Goal: Book appointment/travel/reservation

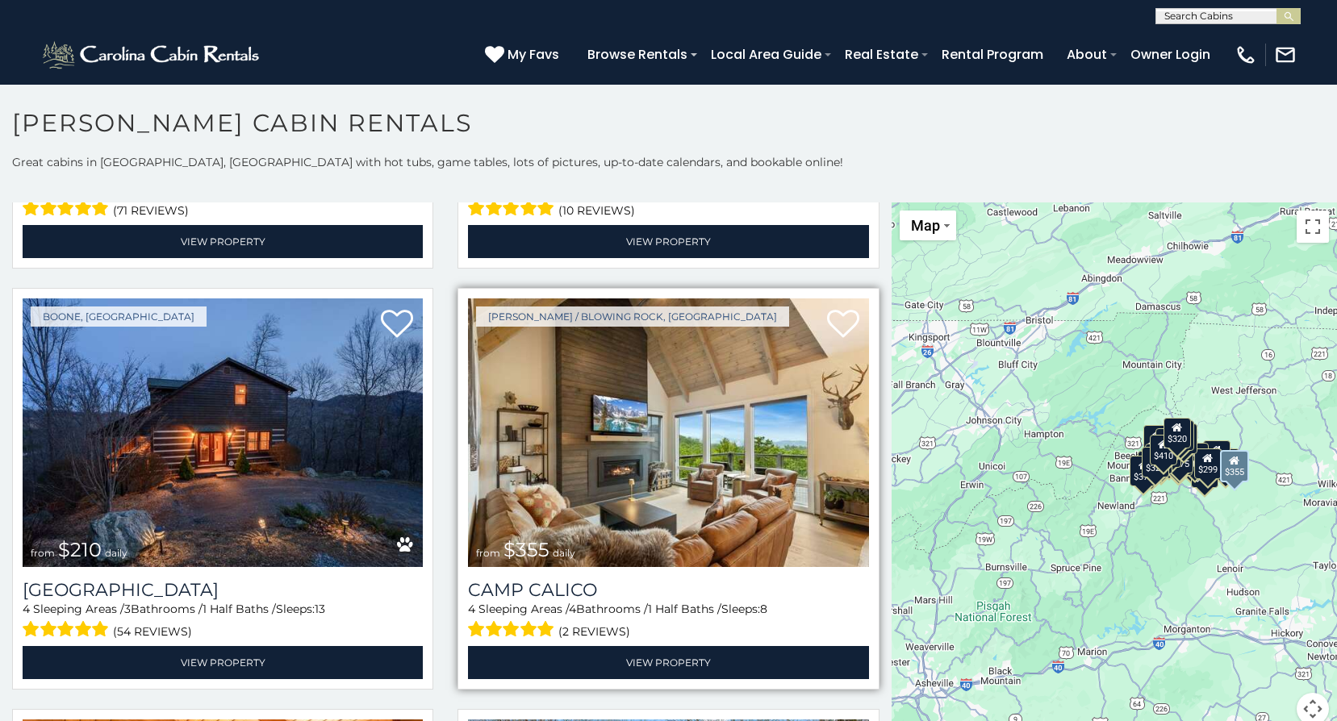
scroll to position [5001, 0]
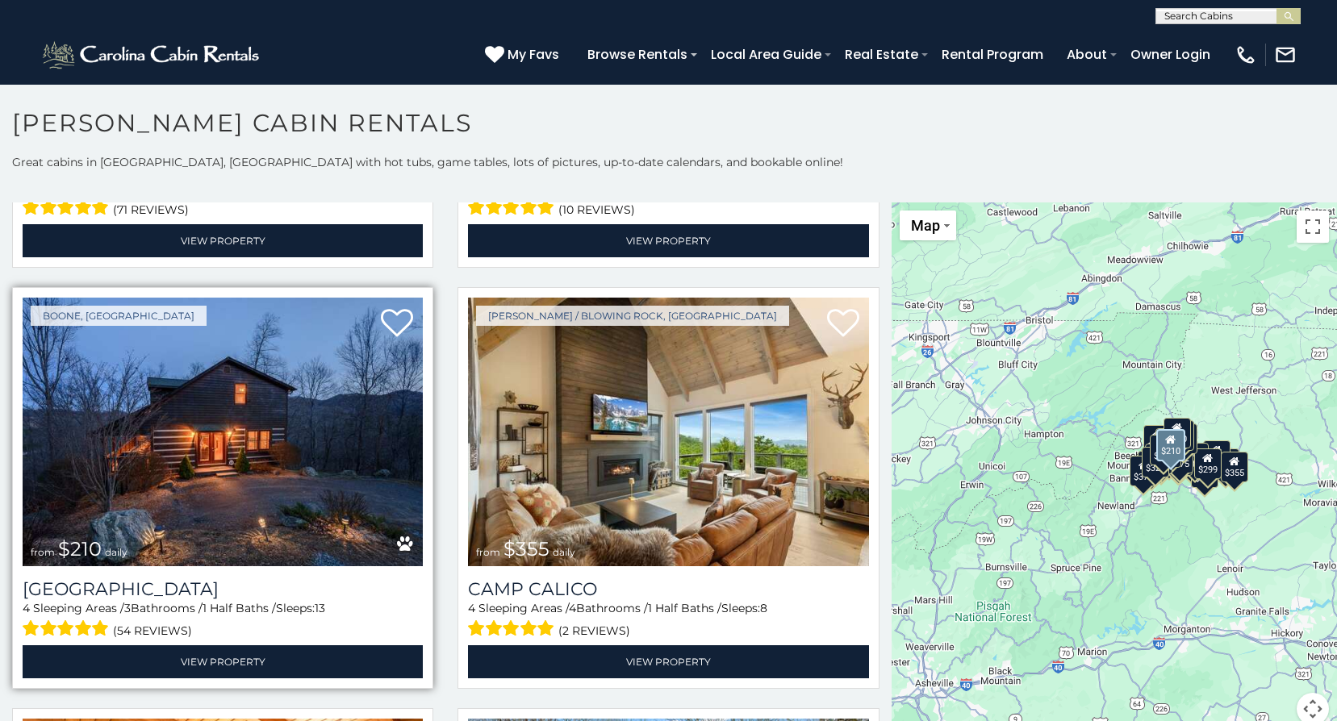
click at [259, 417] on img at bounding box center [223, 432] width 400 height 269
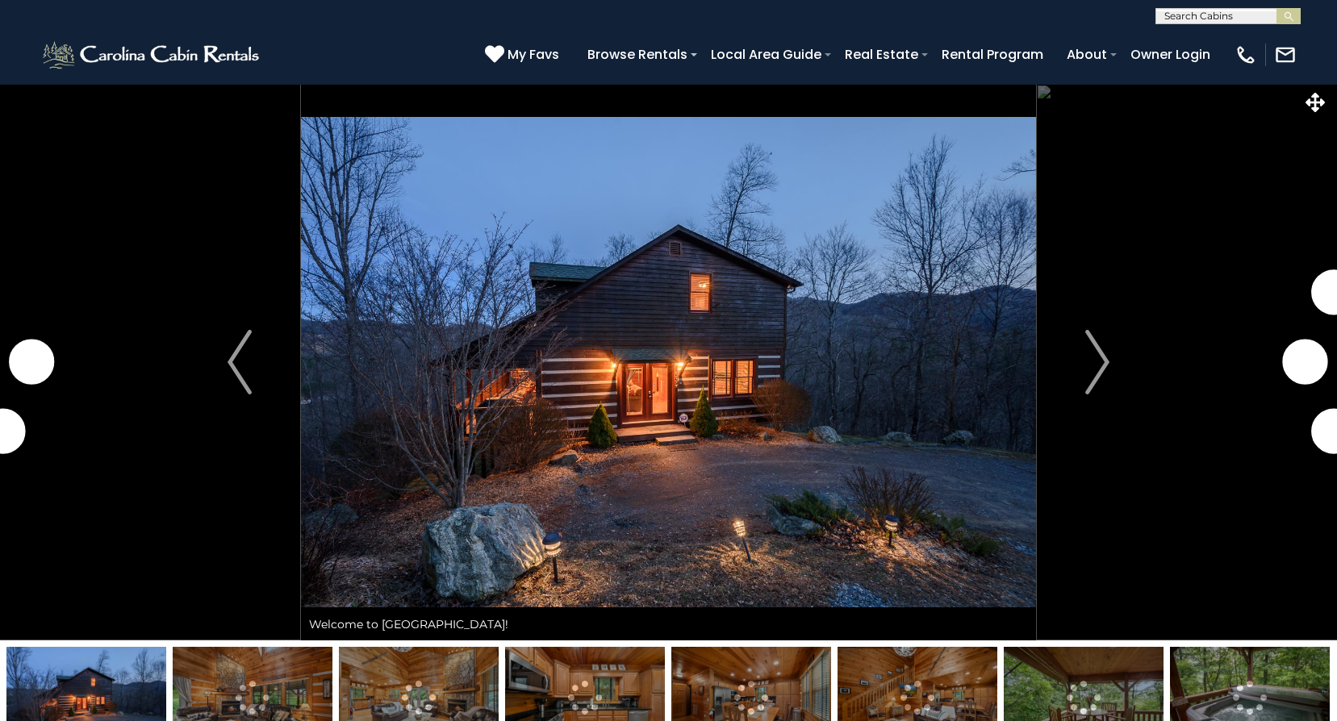
click at [1098, 366] on img "Next" at bounding box center [1097, 362] width 24 height 65
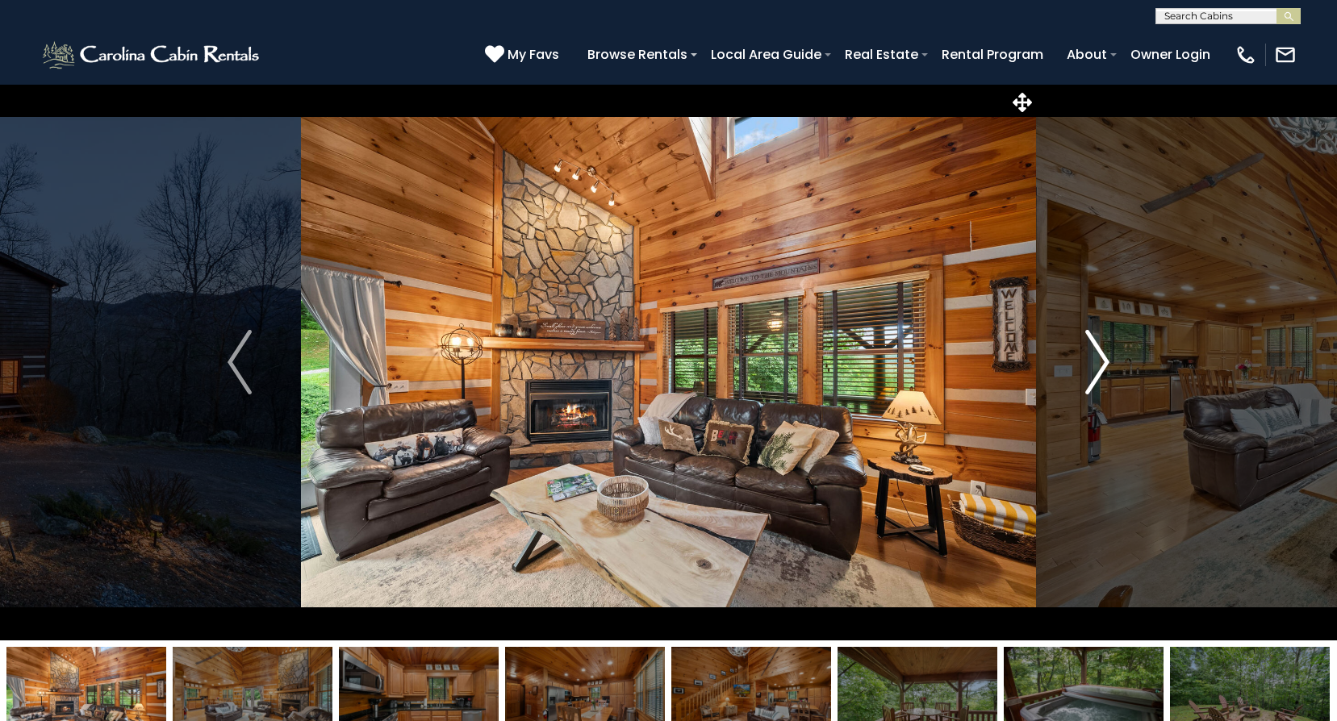
click at [1097, 366] on img "Next" at bounding box center [1097, 362] width 24 height 65
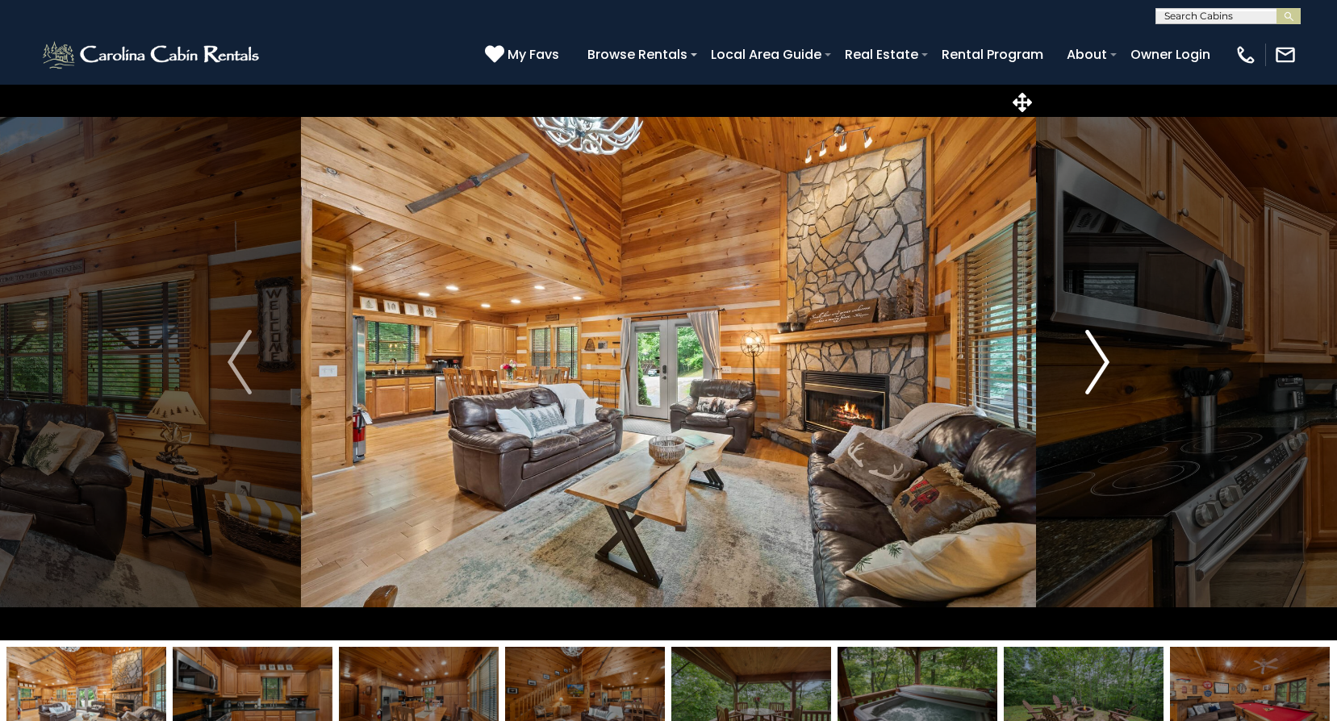
click at [1098, 366] on img "Next" at bounding box center [1097, 362] width 24 height 65
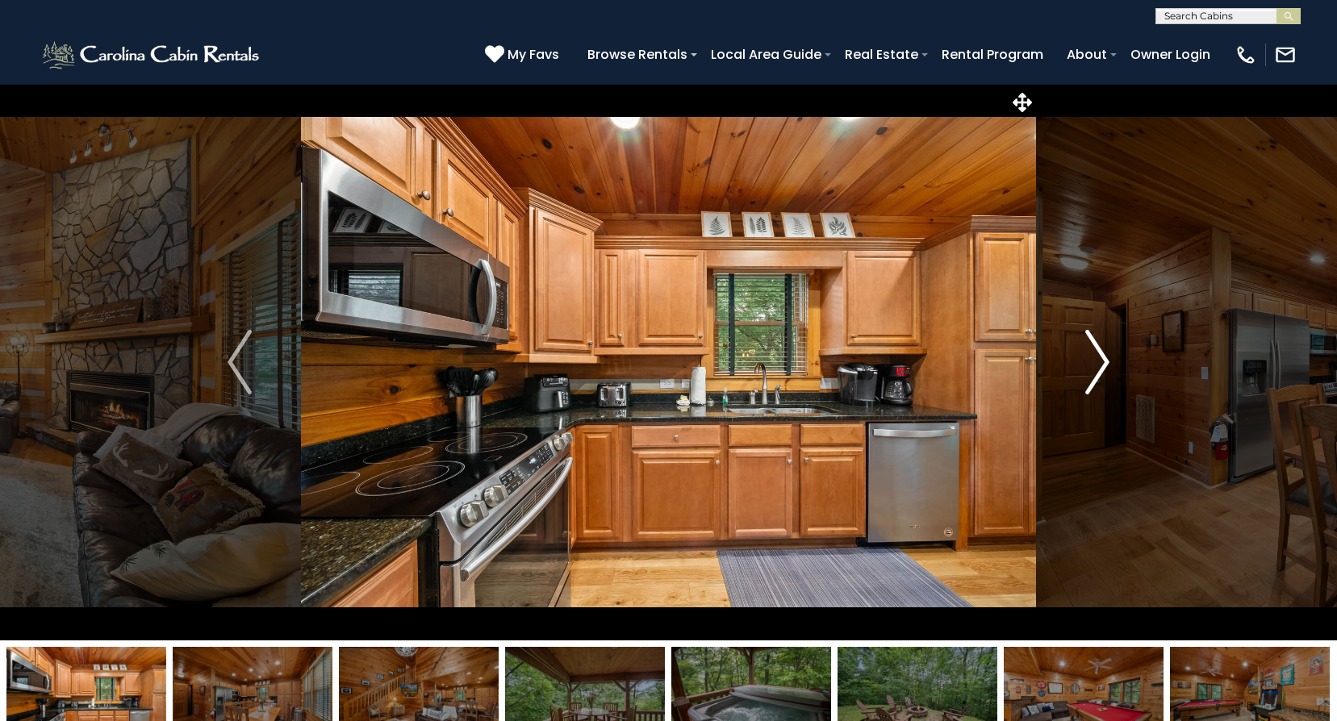
click at [1098, 366] on img "Next" at bounding box center [1097, 362] width 24 height 65
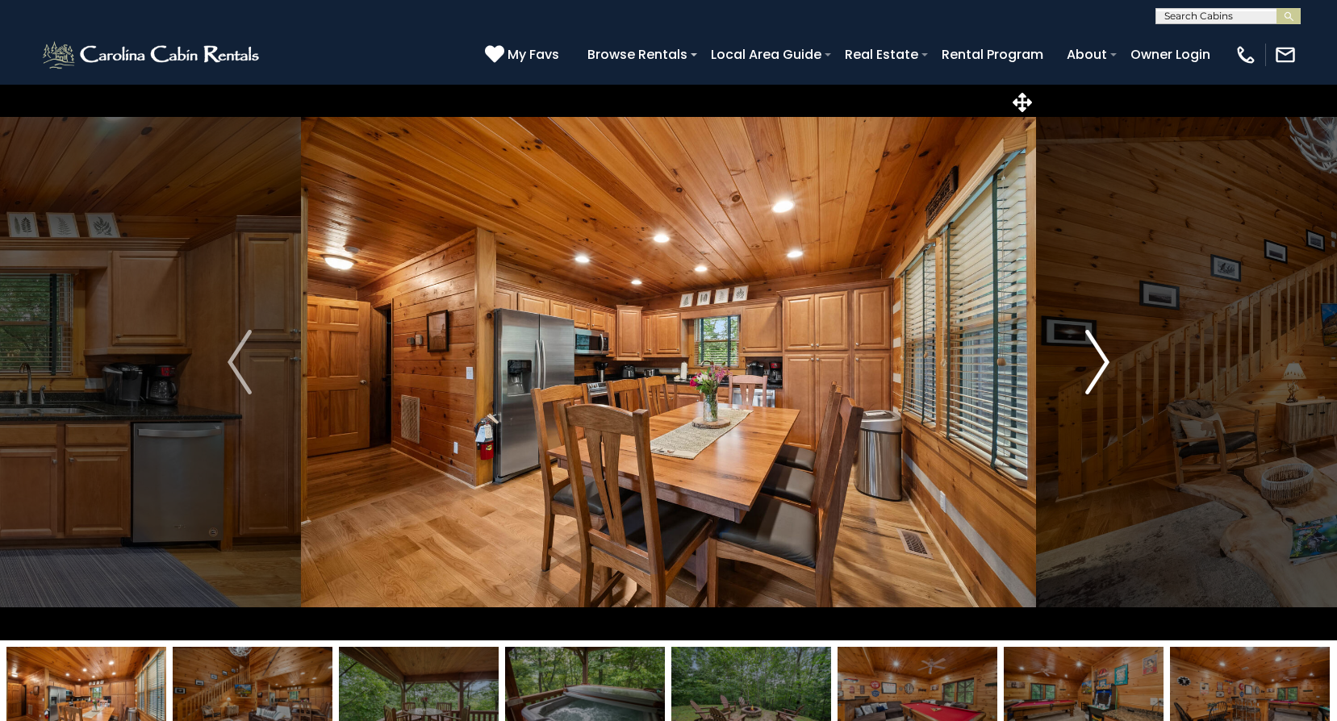
click at [1098, 366] on img "Next" at bounding box center [1097, 362] width 24 height 65
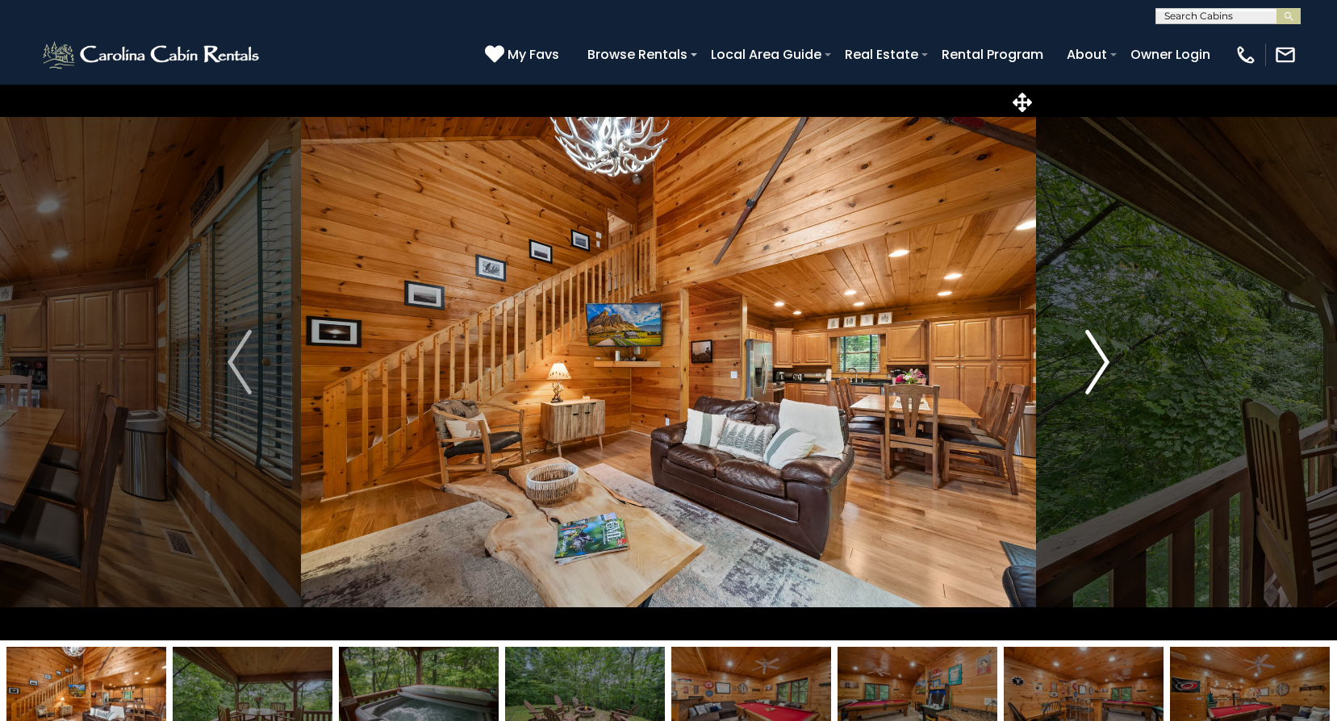
click at [1098, 366] on img "Next" at bounding box center [1097, 362] width 24 height 65
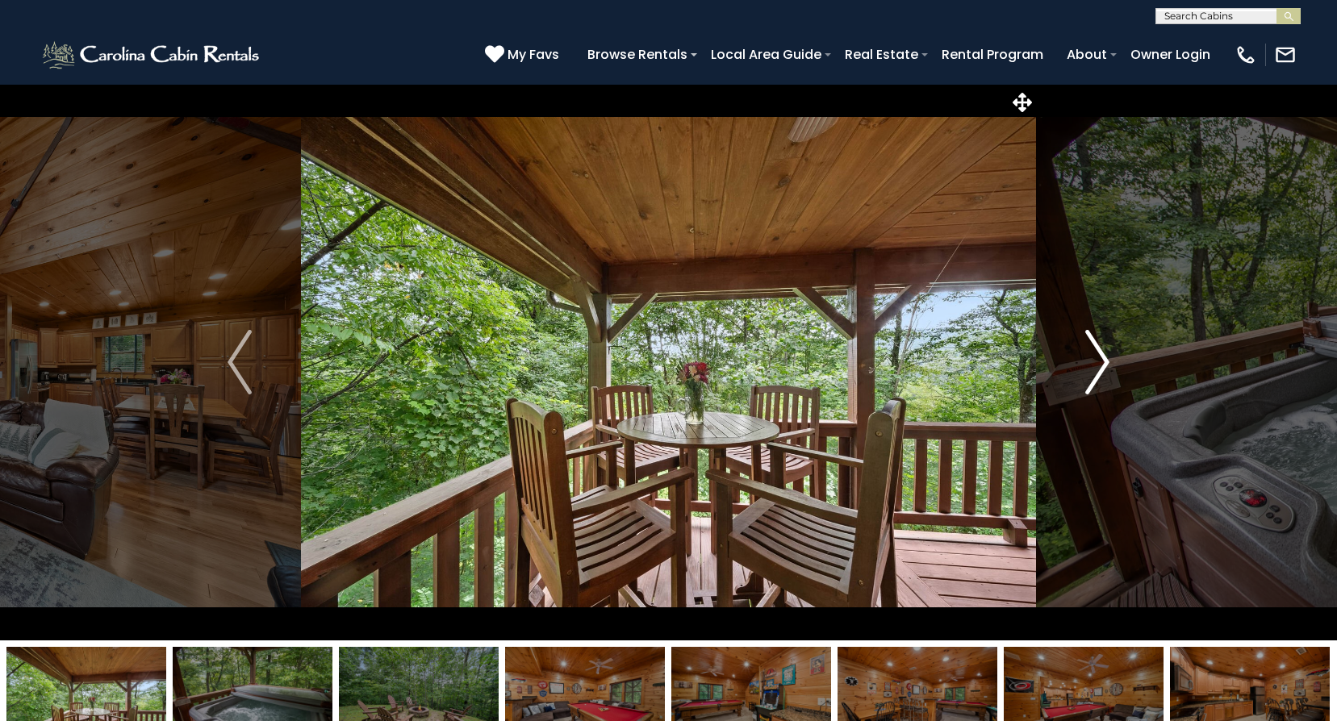
click at [1095, 366] on img "Next" at bounding box center [1097, 362] width 24 height 65
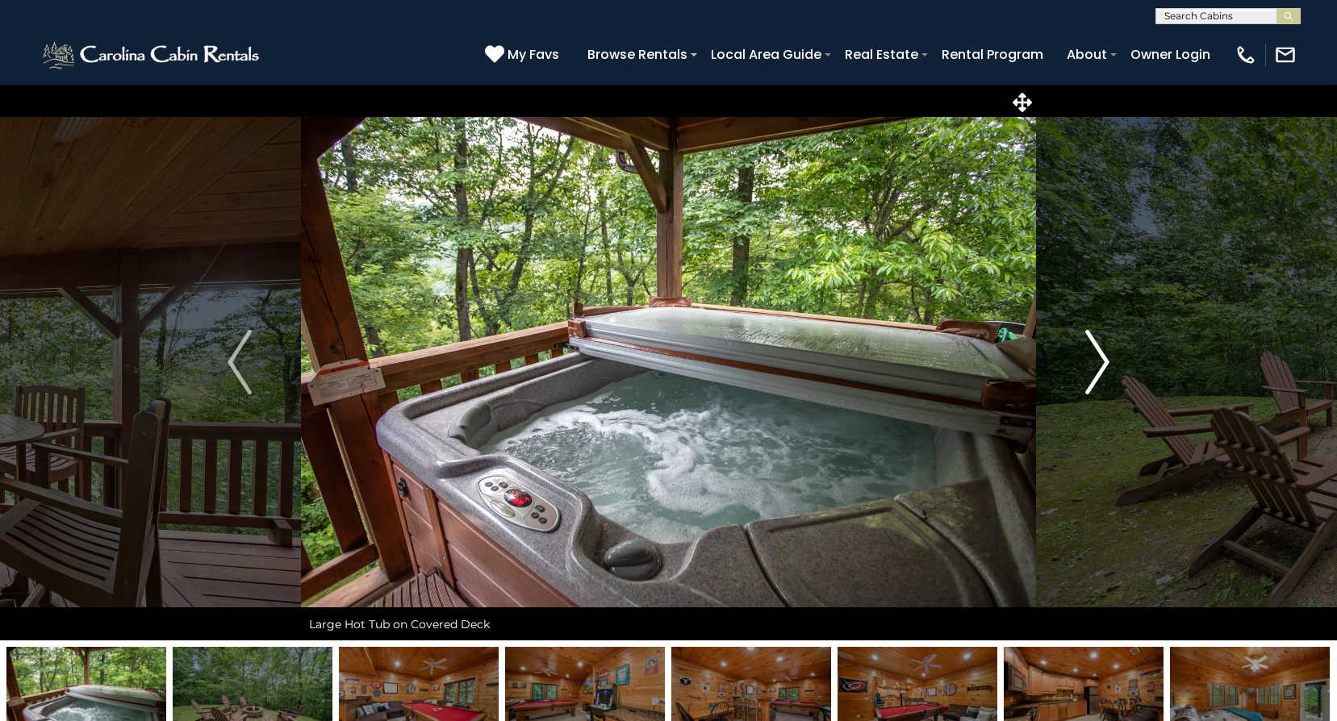
click at [1095, 366] on img "Next" at bounding box center [1097, 362] width 24 height 65
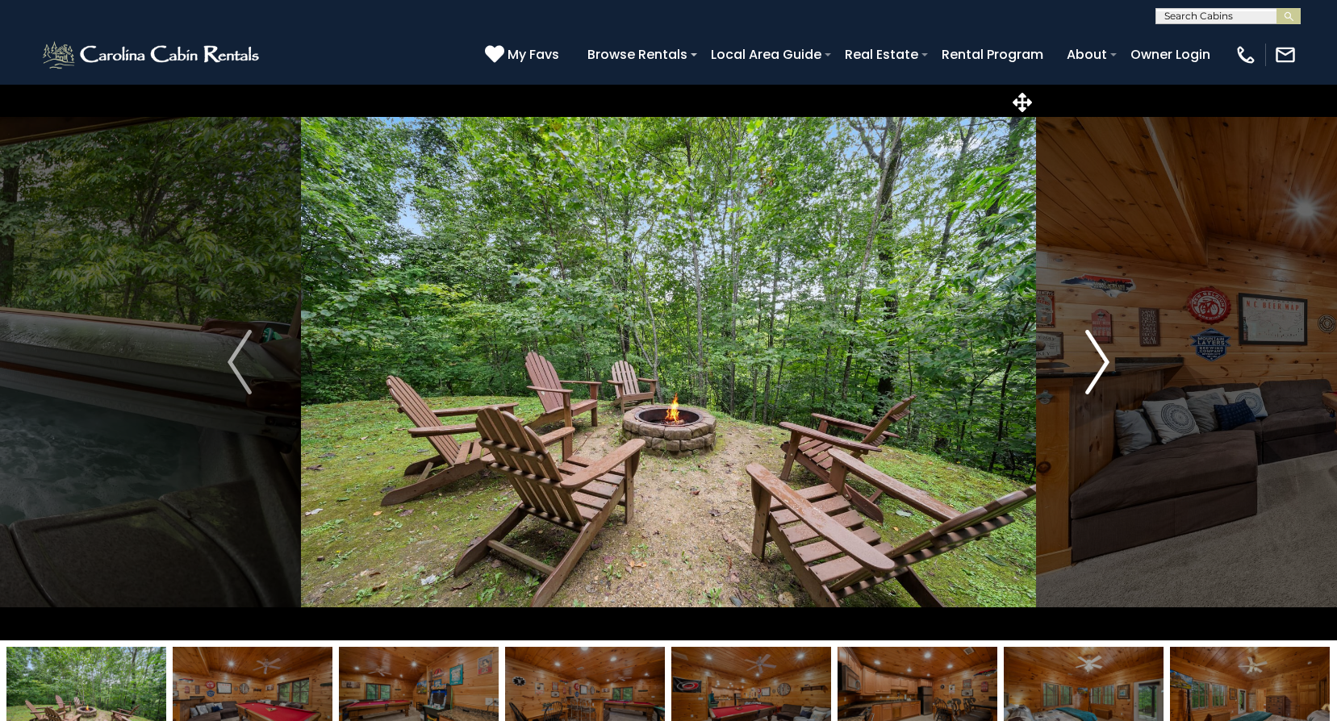
click at [1094, 364] on img "Next" at bounding box center [1097, 362] width 24 height 65
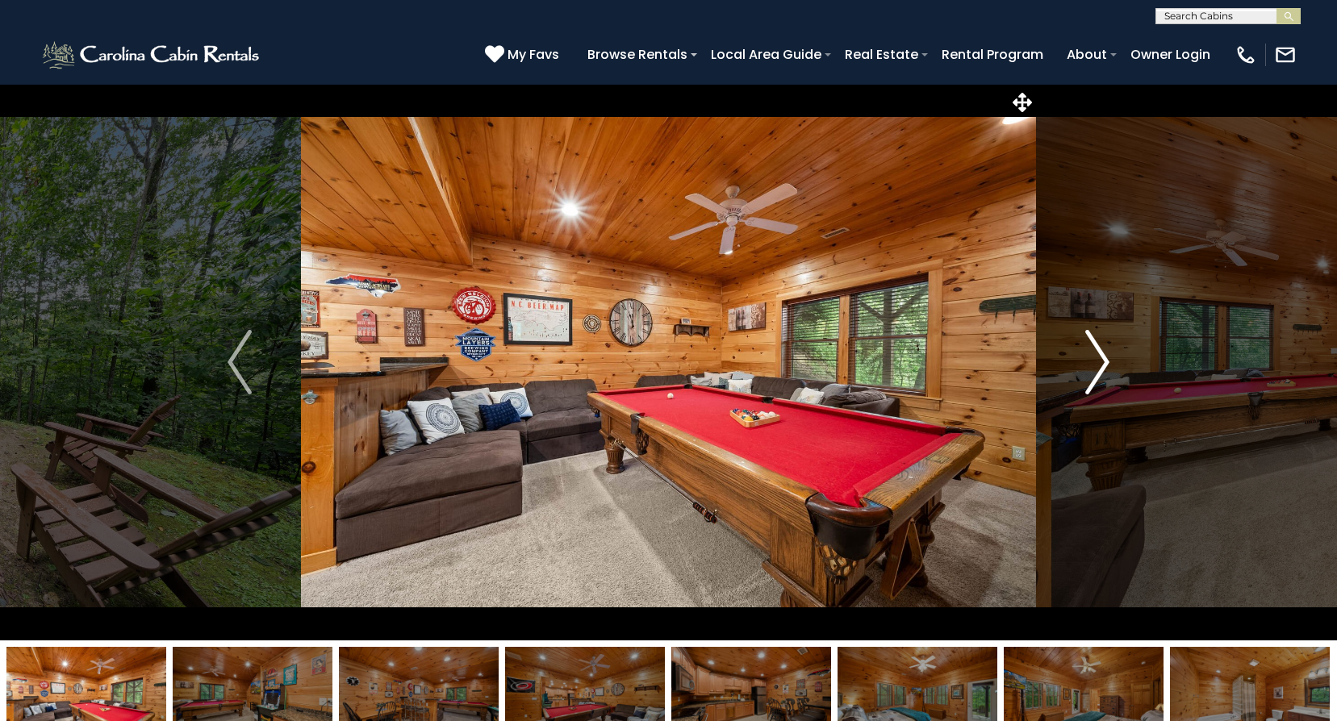
click at [1094, 361] on img "Next" at bounding box center [1097, 362] width 24 height 65
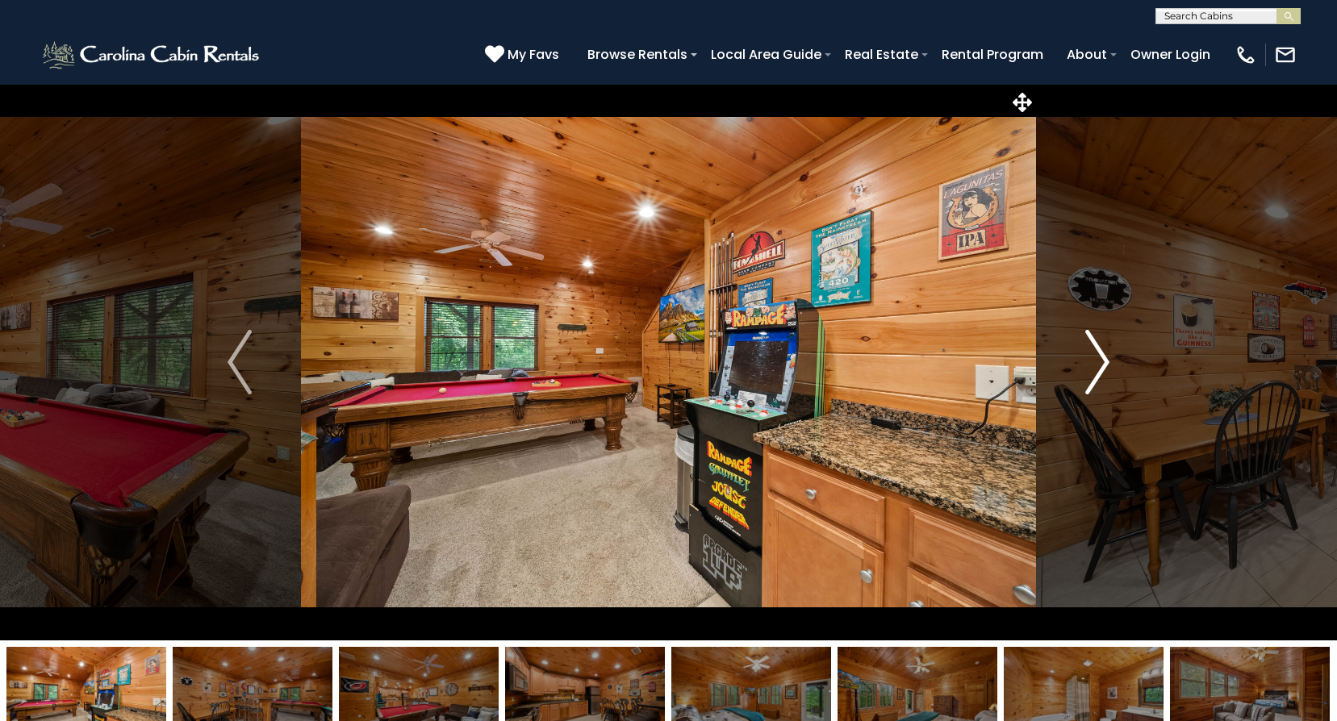
click at [1094, 361] on img "Next" at bounding box center [1097, 362] width 24 height 65
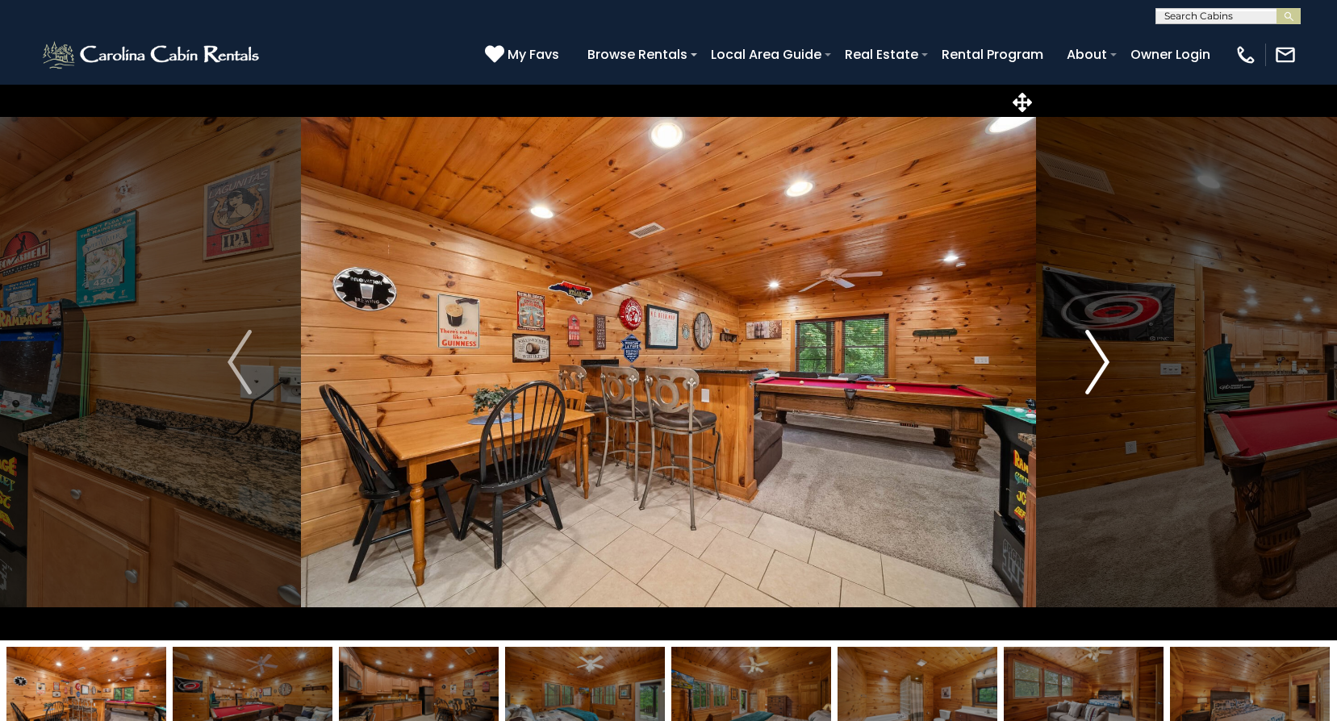
click at [1096, 357] on img "Next" at bounding box center [1097, 362] width 24 height 65
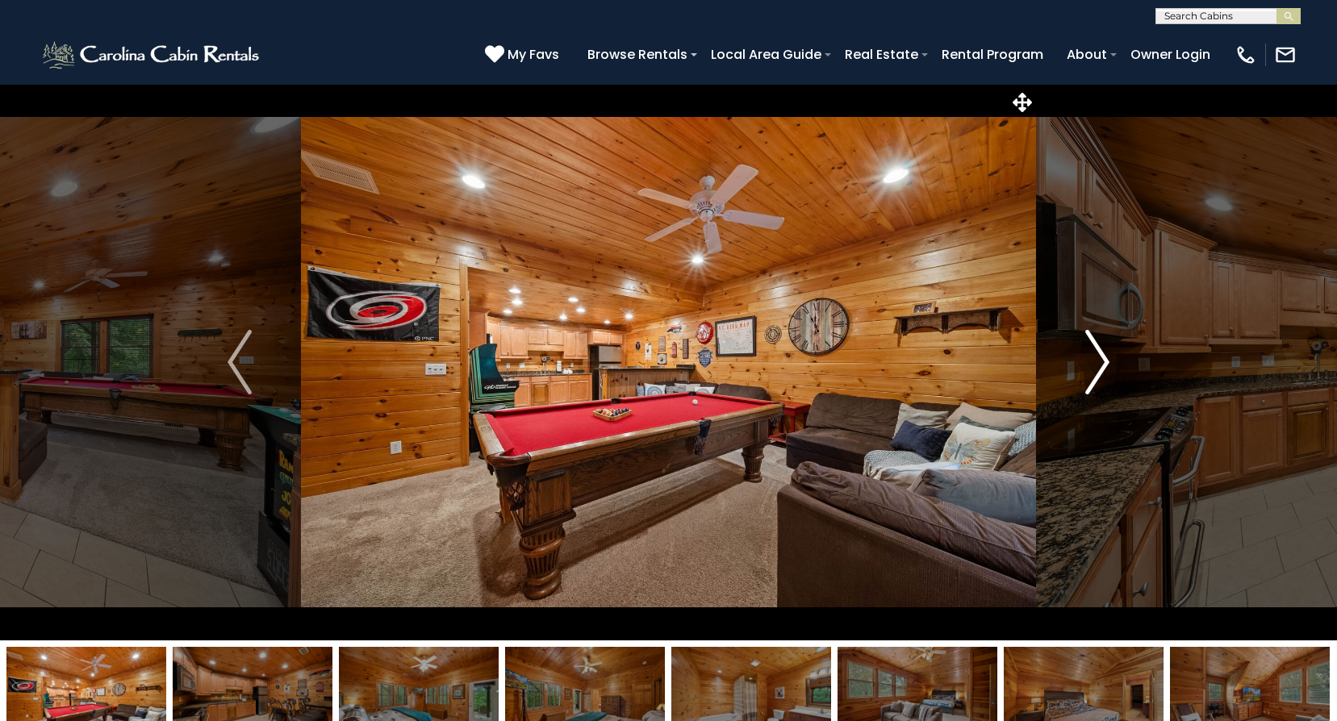
click at [1097, 365] on img "Next" at bounding box center [1097, 362] width 24 height 65
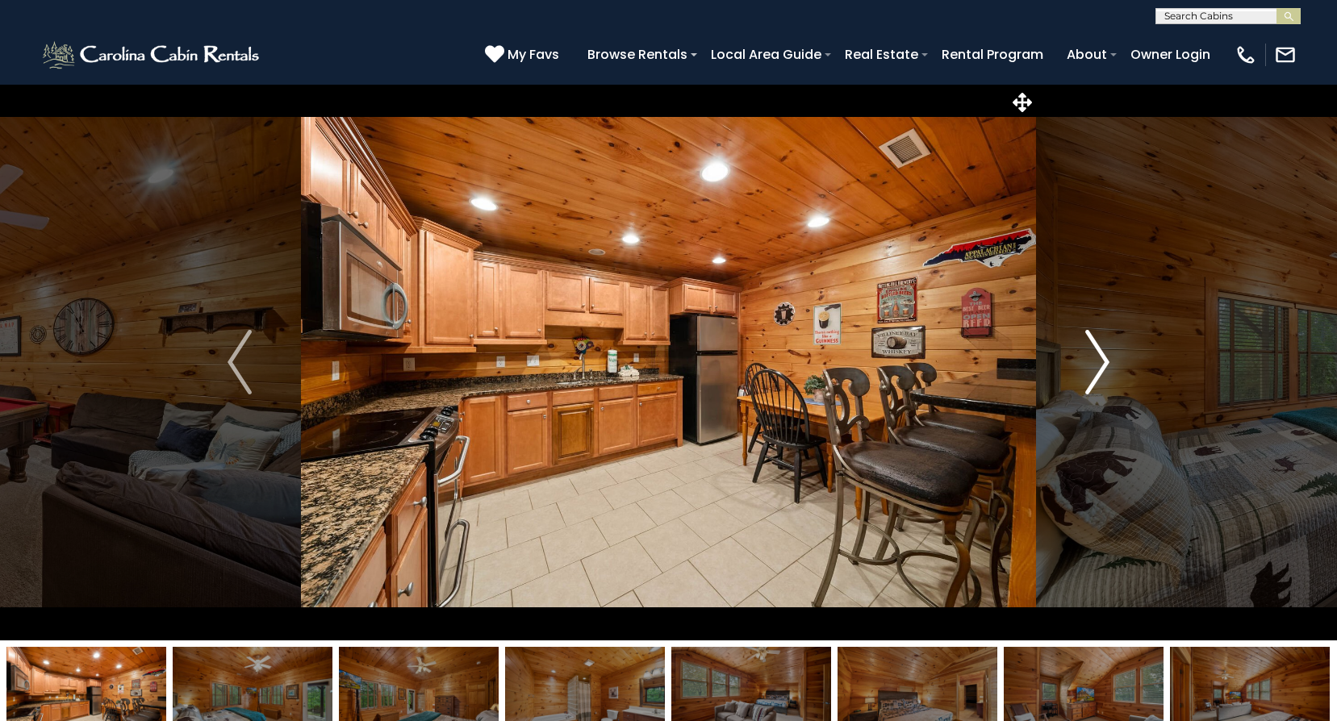
click at [1097, 362] on img "Next" at bounding box center [1097, 362] width 24 height 65
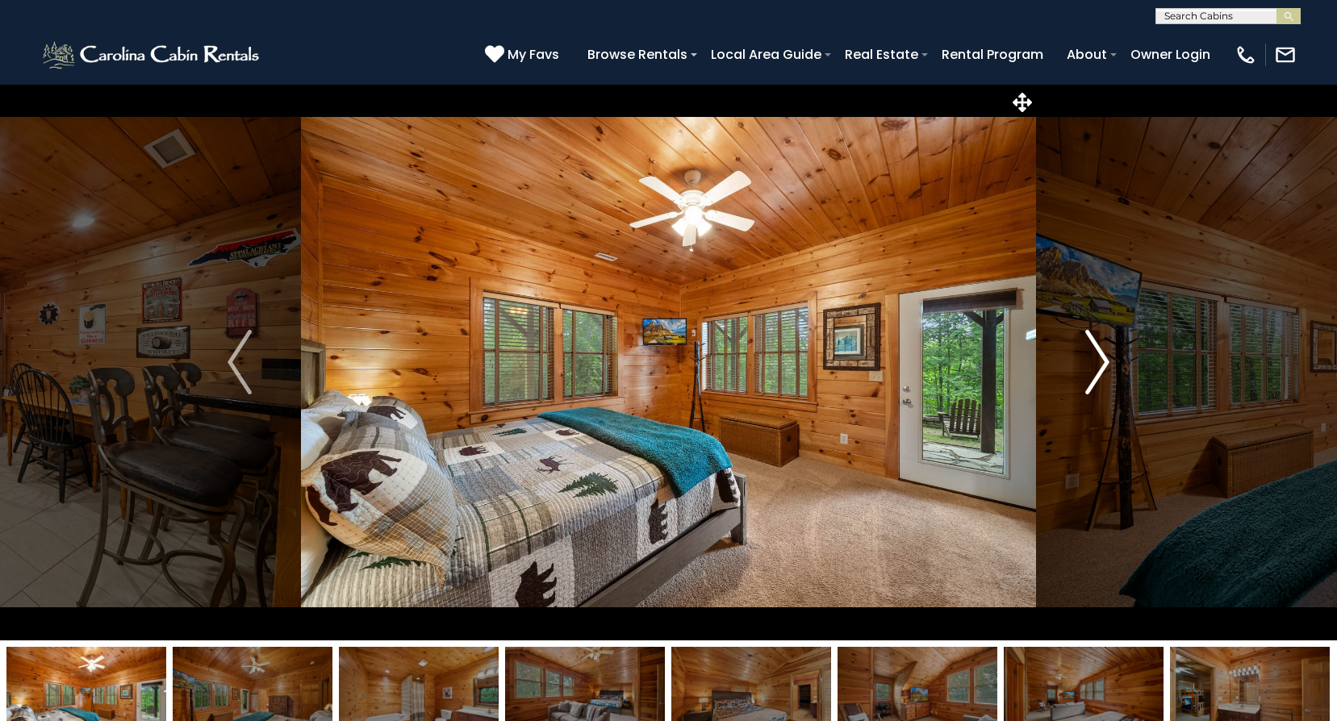
click at [1097, 362] on img "Next" at bounding box center [1097, 362] width 24 height 65
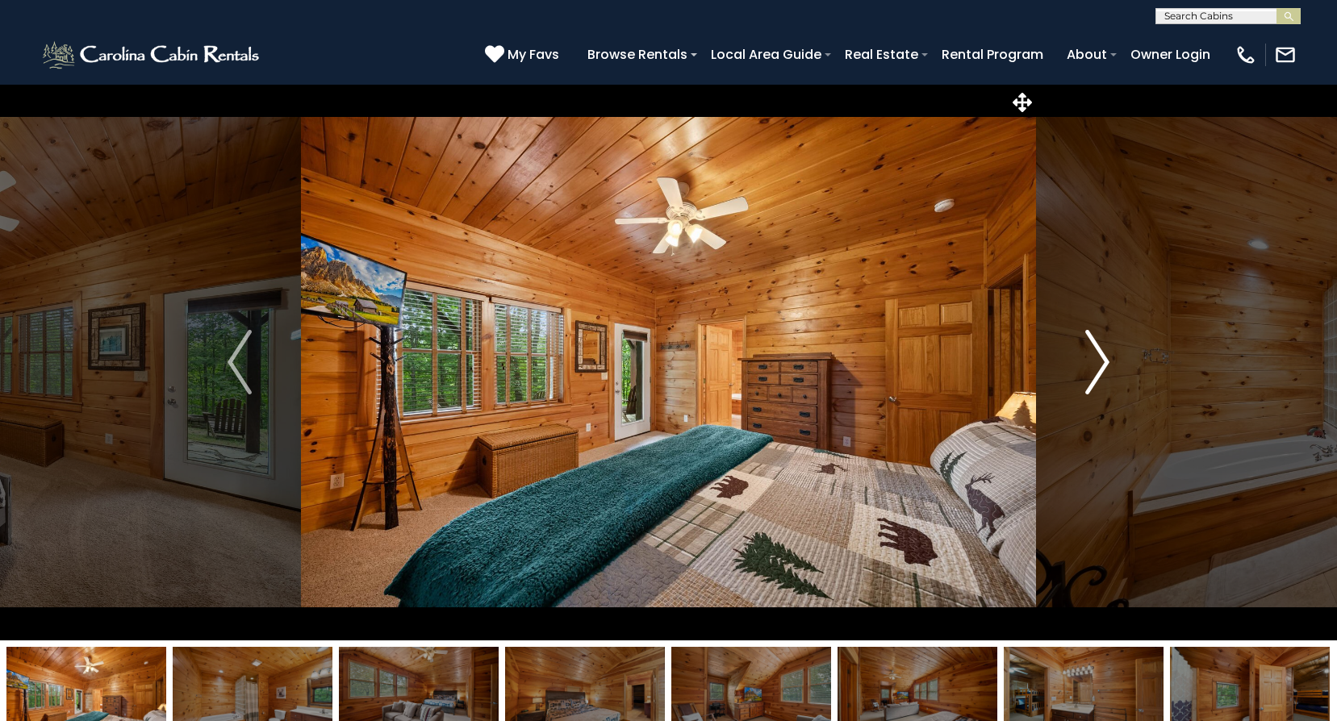
click at [1097, 362] on img "Next" at bounding box center [1097, 362] width 24 height 65
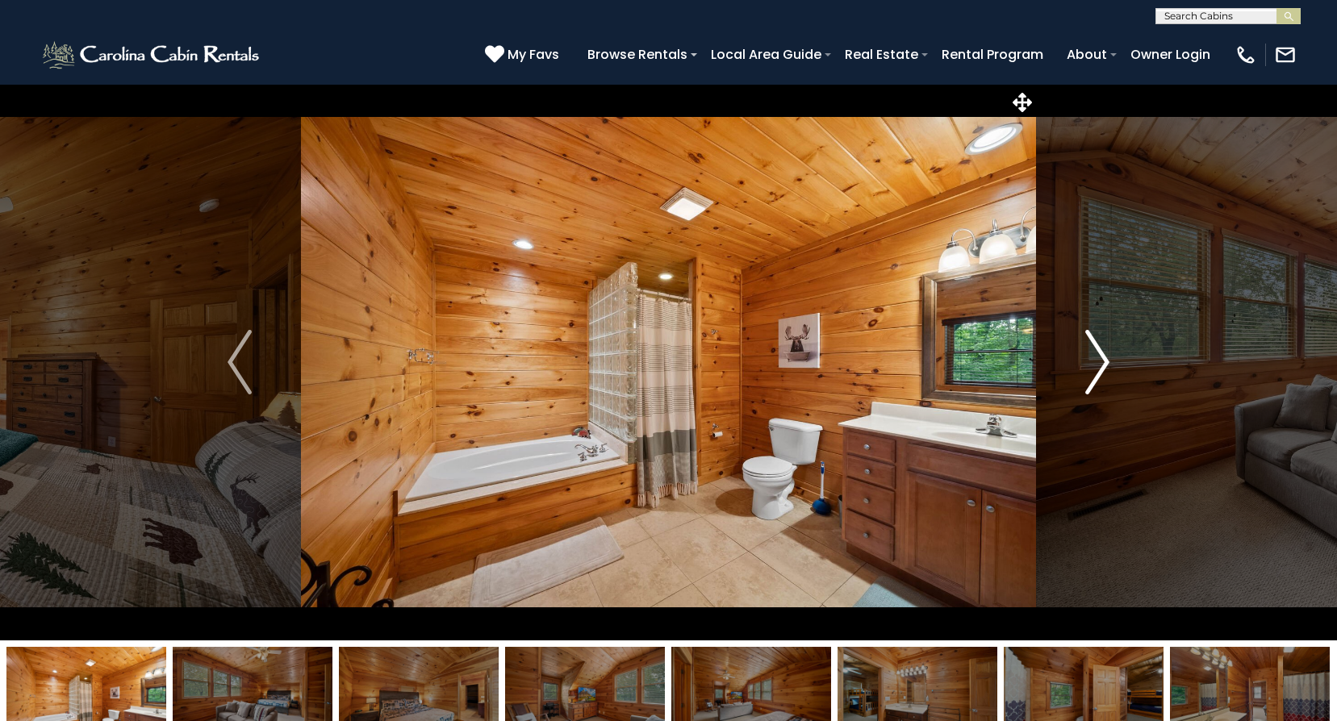
click at [1095, 359] on img "Next" at bounding box center [1097, 362] width 24 height 65
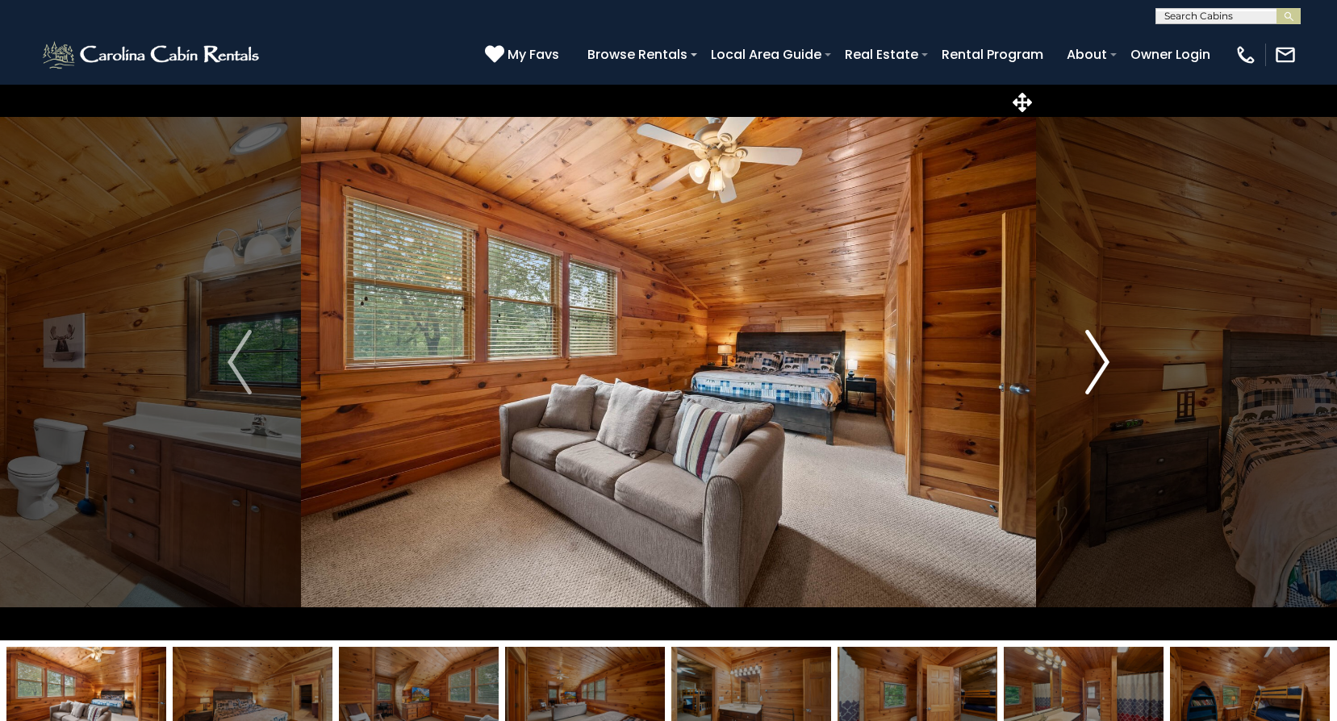
click at [1101, 361] on img "Next" at bounding box center [1097, 362] width 24 height 65
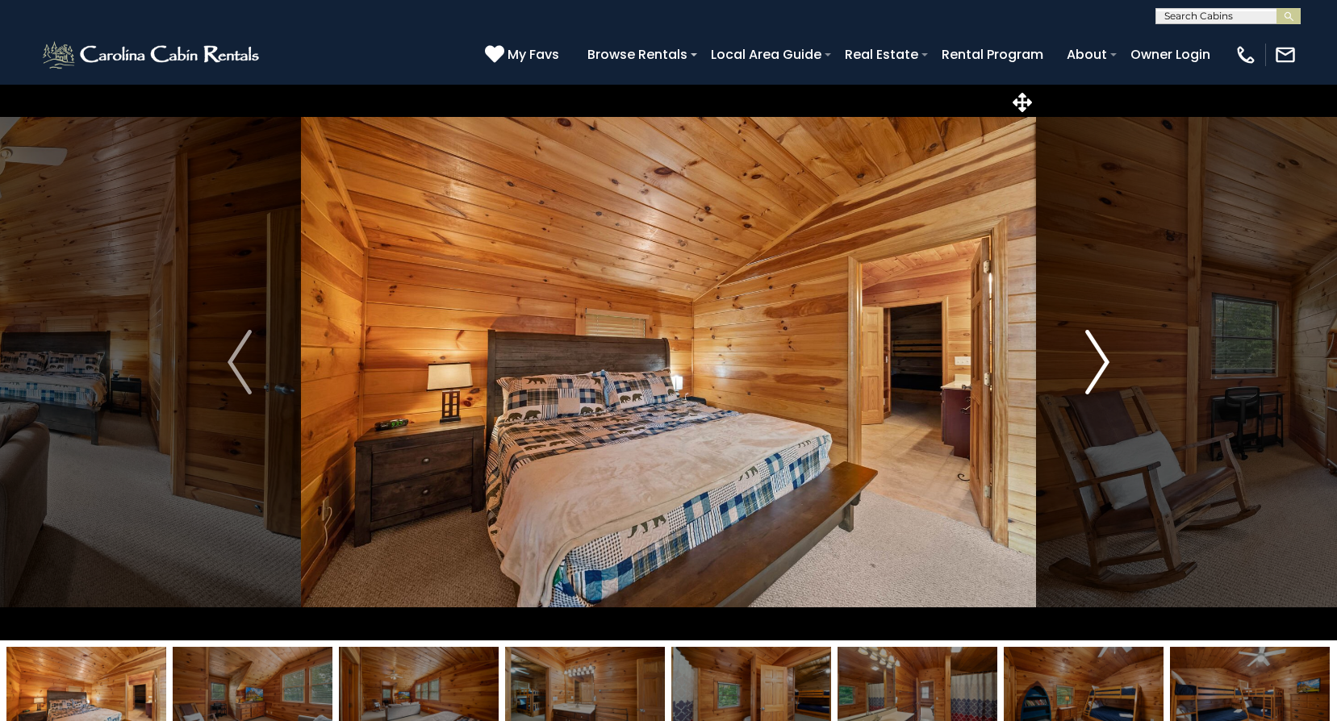
click at [1101, 361] on img "Next" at bounding box center [1097, 362] width 24 height 65
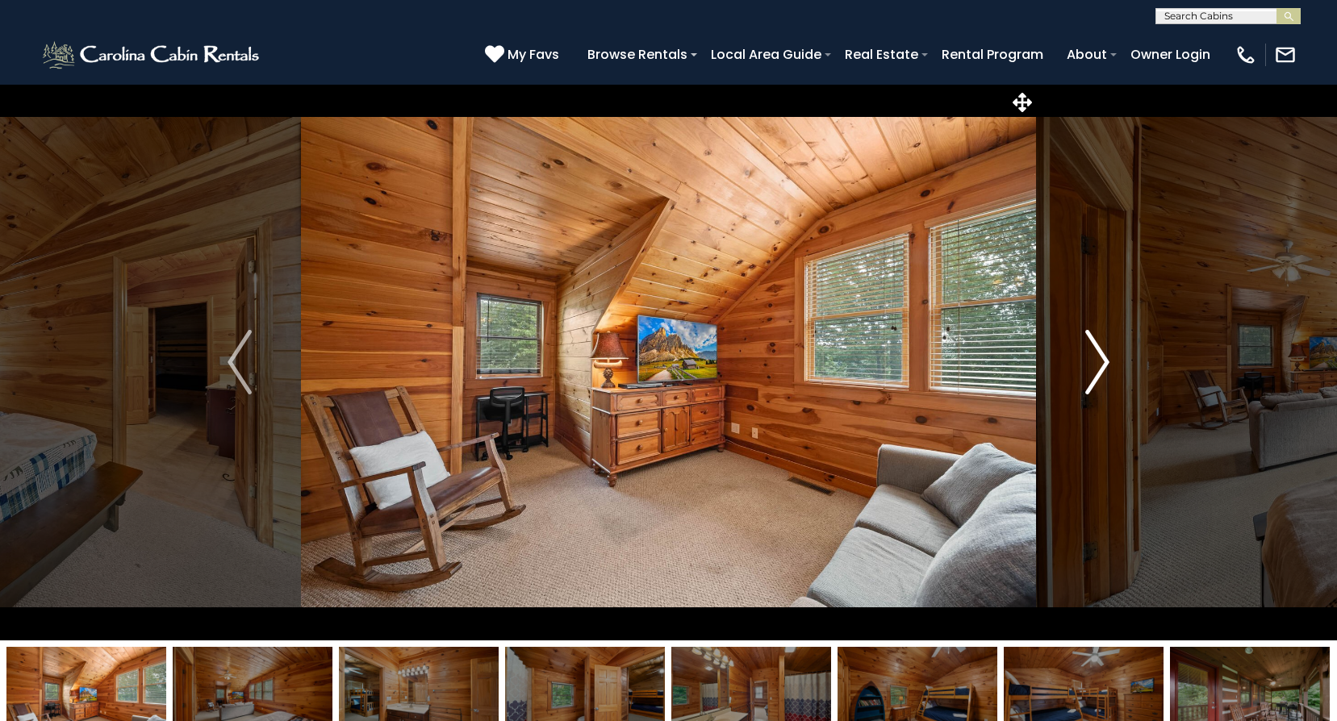
click at [1101, 361] on img "Next" at bounding box center [1097, 362] width 24 height 65
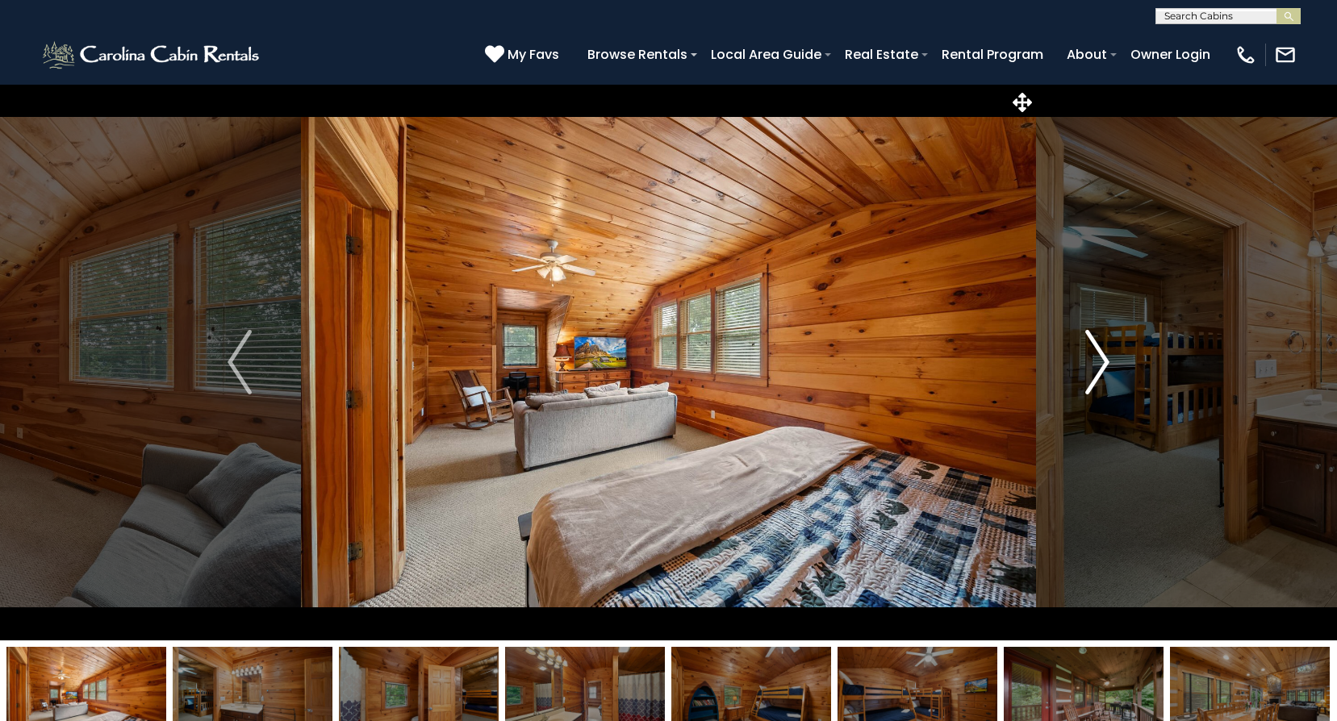
click at [1101, 361] on img "Next" at bounding box center [1097, 362] width 24 height 65
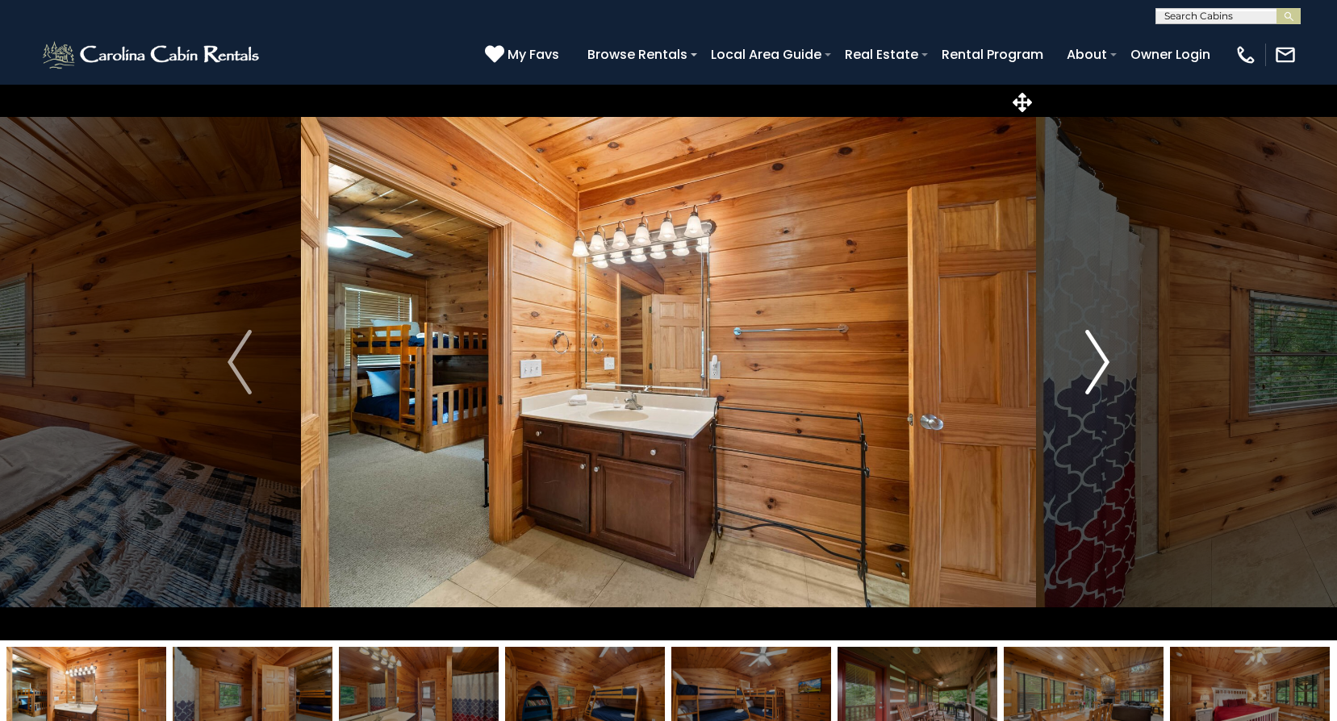
click at [1101, 361] on img "Next" at bounding box center [1097, 362] width 24 height 65
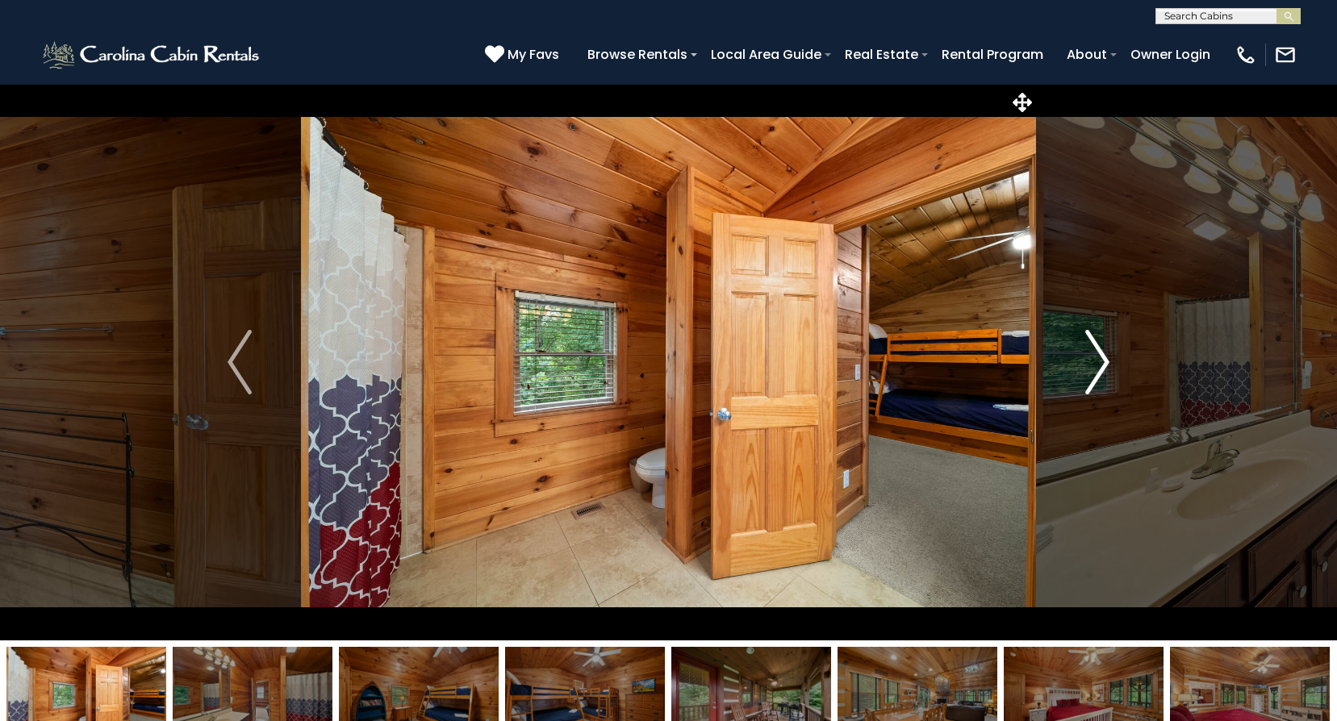
click at [1099, 359] on img "Next" at bounding box center [1097, 362] width 24 height 65
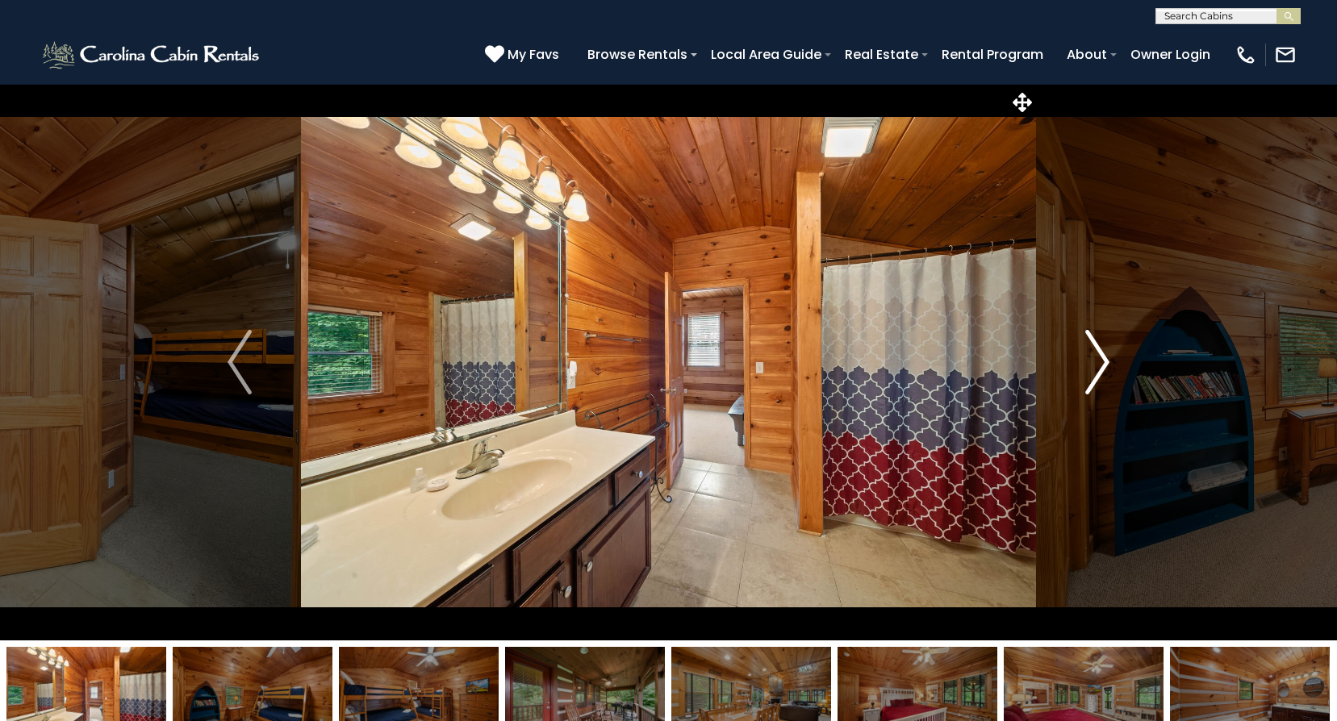
click at [1099, 359] on img "Next" at bounding box center [1097, 362] width 24 height 65
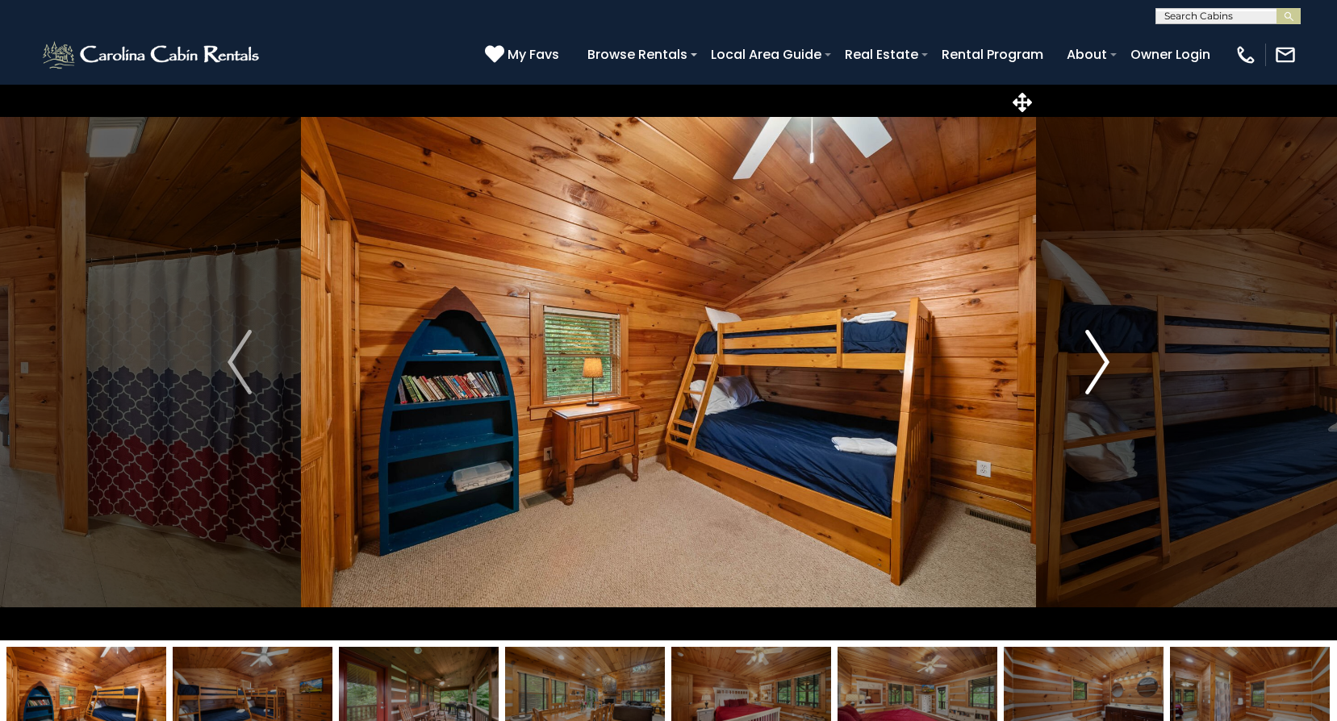
click at [1099, 359] on img "Next" at bounding box center [1097, 362] width 24 height 65
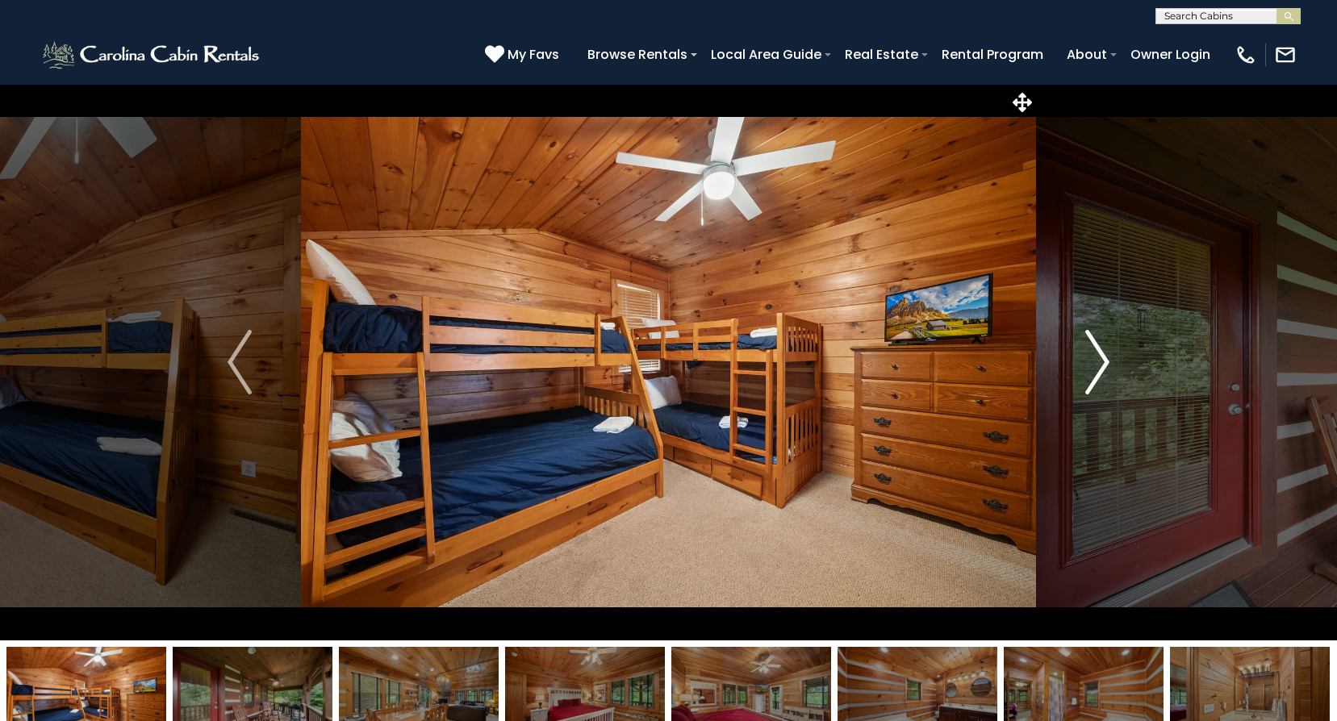
click at [1099, 359] on img "Next" at bounding box center [1097, 362] width 24 height 65
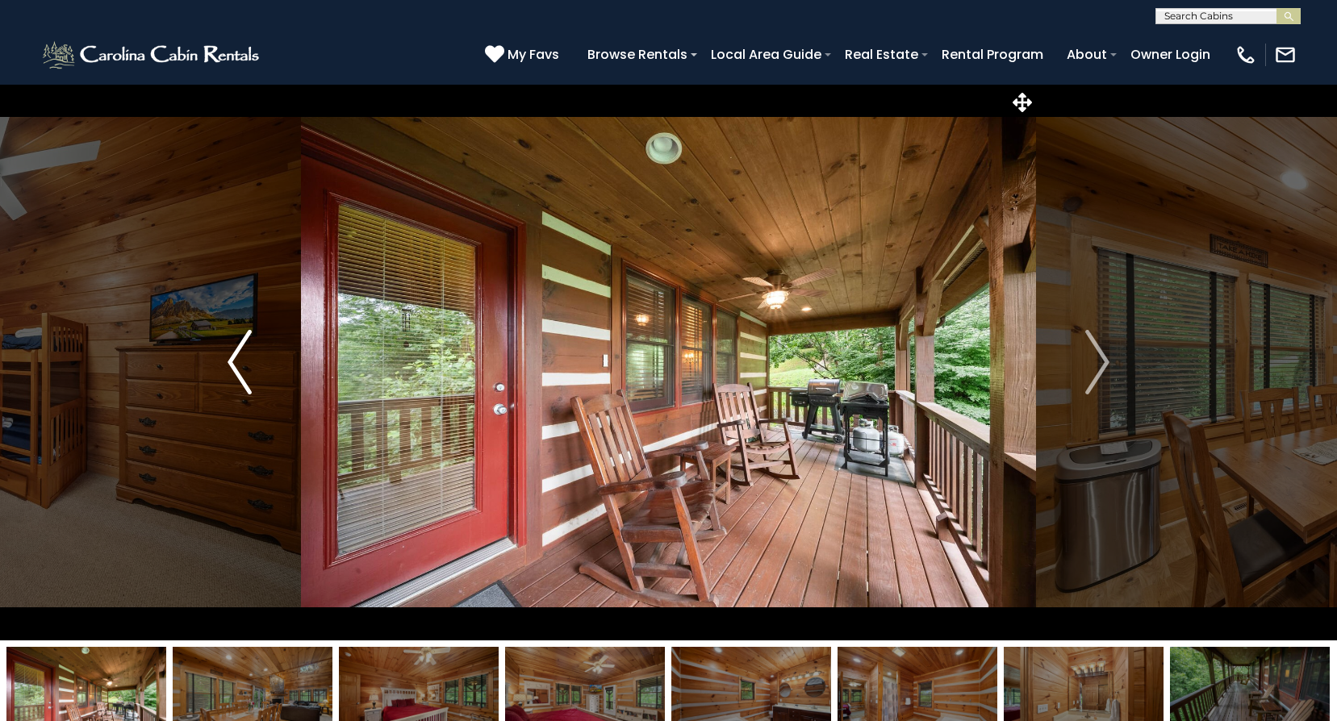
click at [238, 361] on img "Previous" at bounding box center [239, 362] width 24 height 65
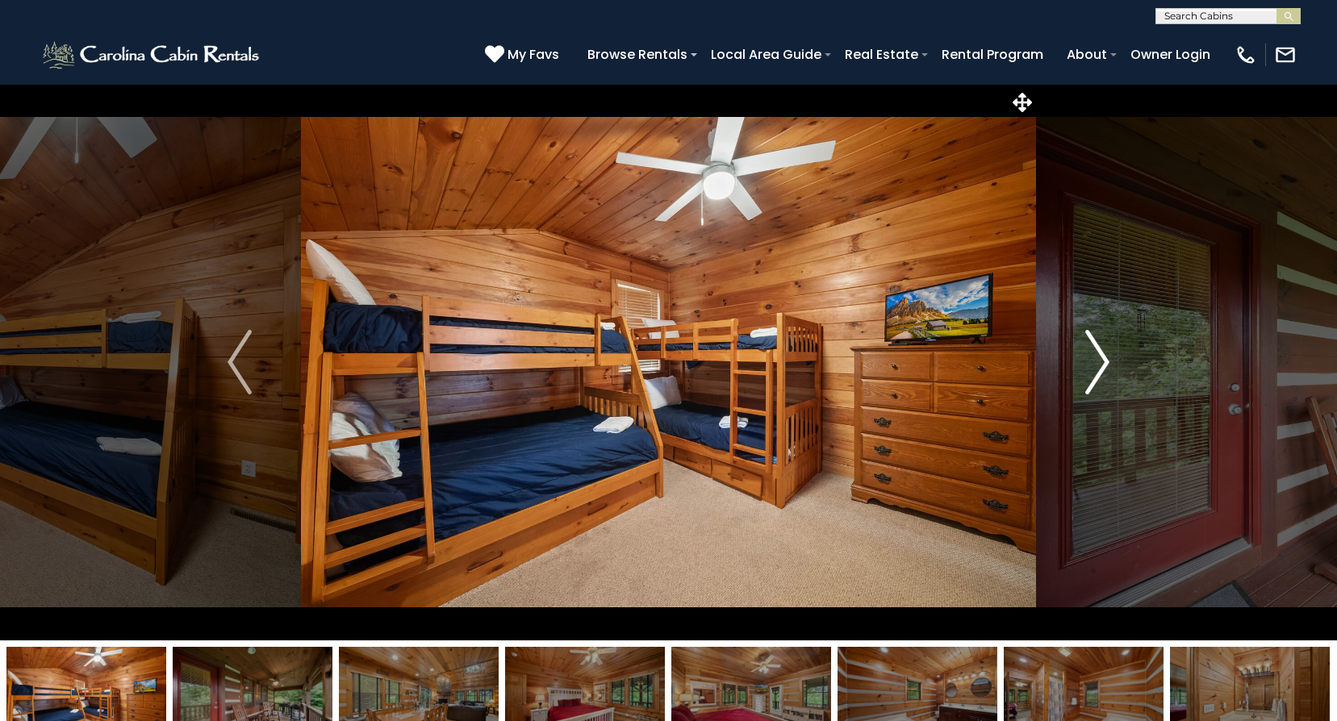
click at [1101, 364] on img "Next" at bounding box center [1097, 362] width 24 height 65
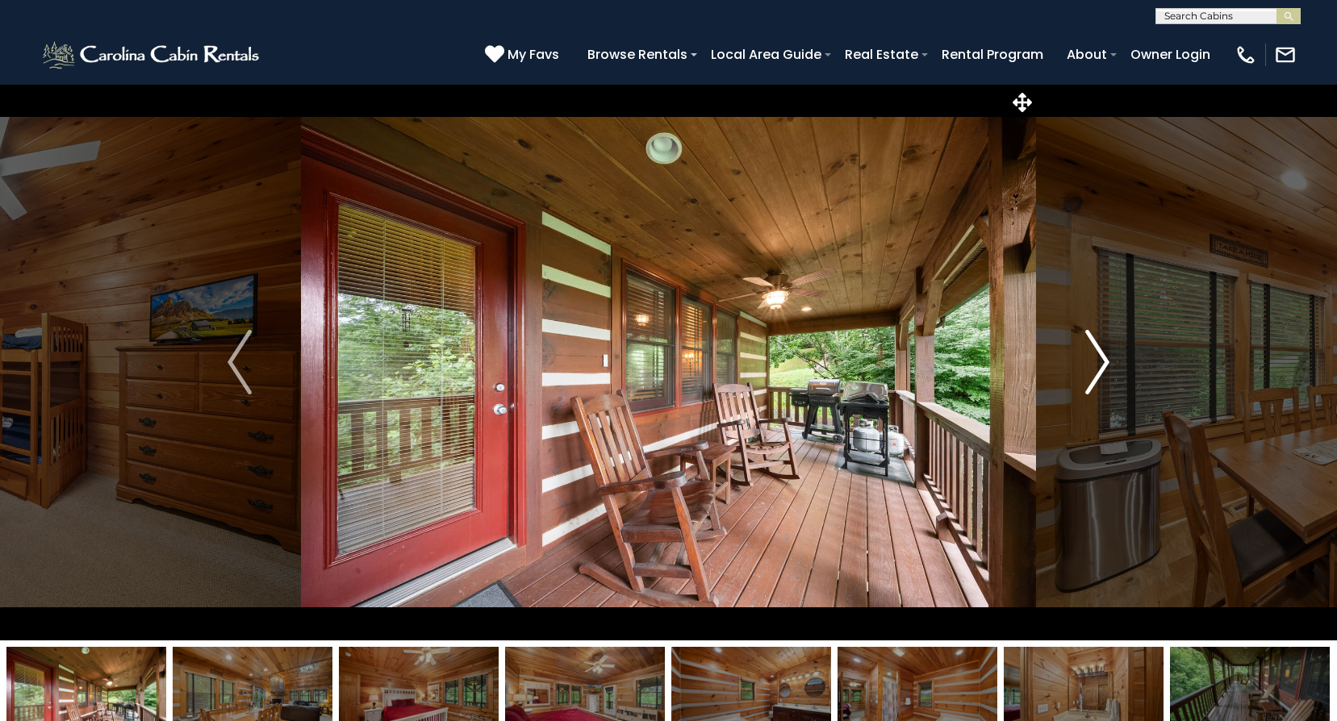
click at [1095, 364] on img "Next" at bounding box center [1097, 362] width 24 height 65
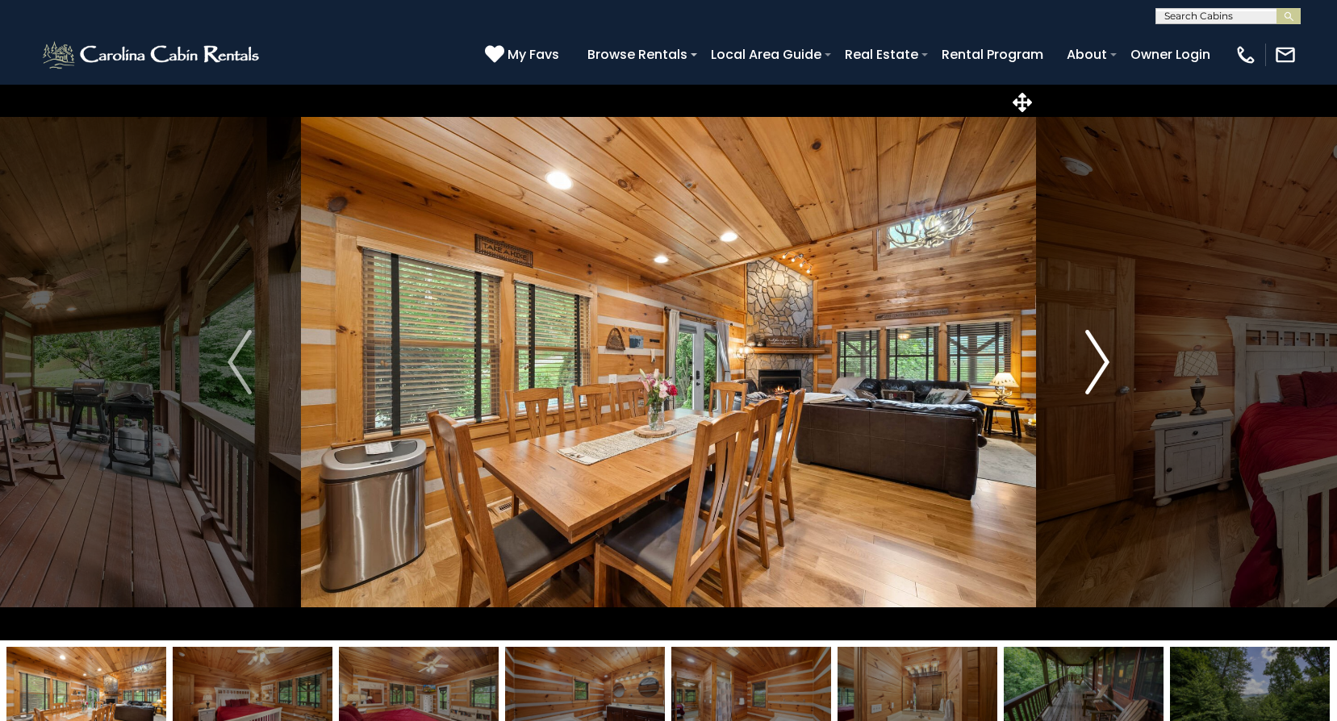
click at [1093, 366] on img "Next" at bounding box center [1097, 362] width 24 height 65
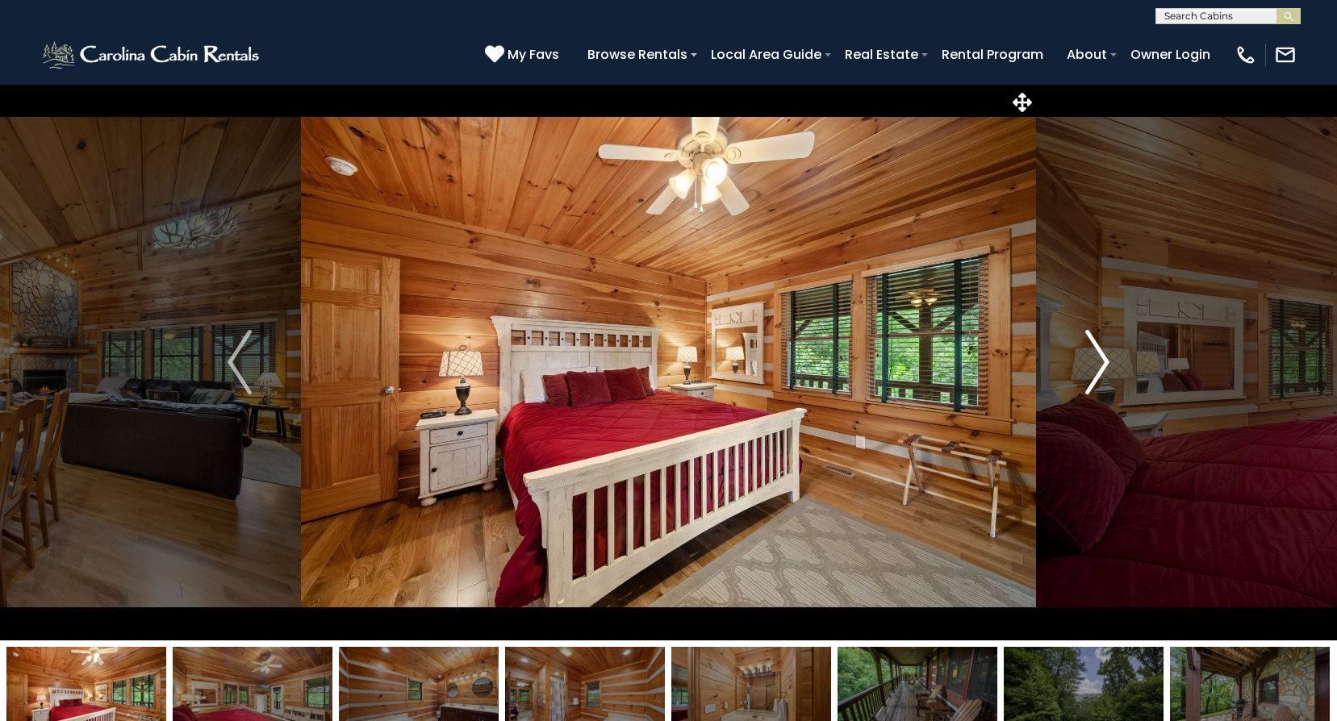
click at [1103, 368] on img "Next" at bounding box center [1097, 362] width 24 height 65
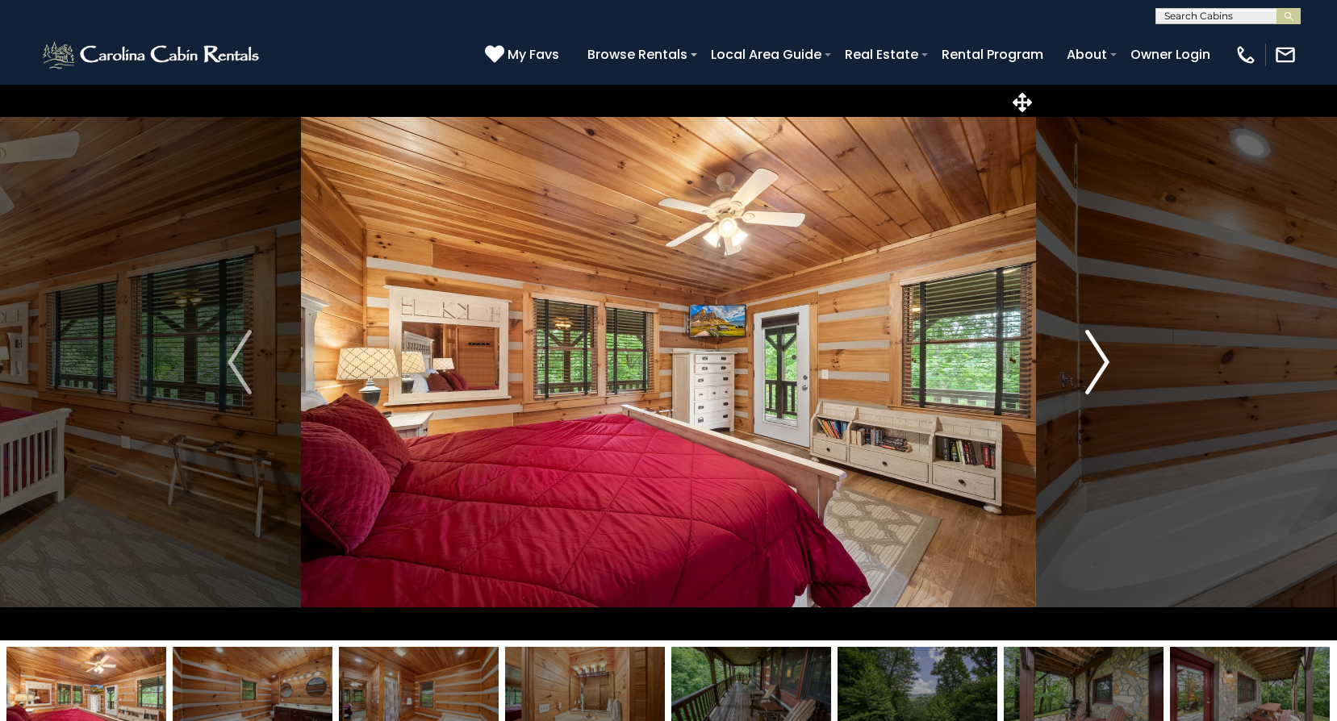
click at [1103, 367] on img "Next" at bounding box center [1097, 362] width 24 height 65
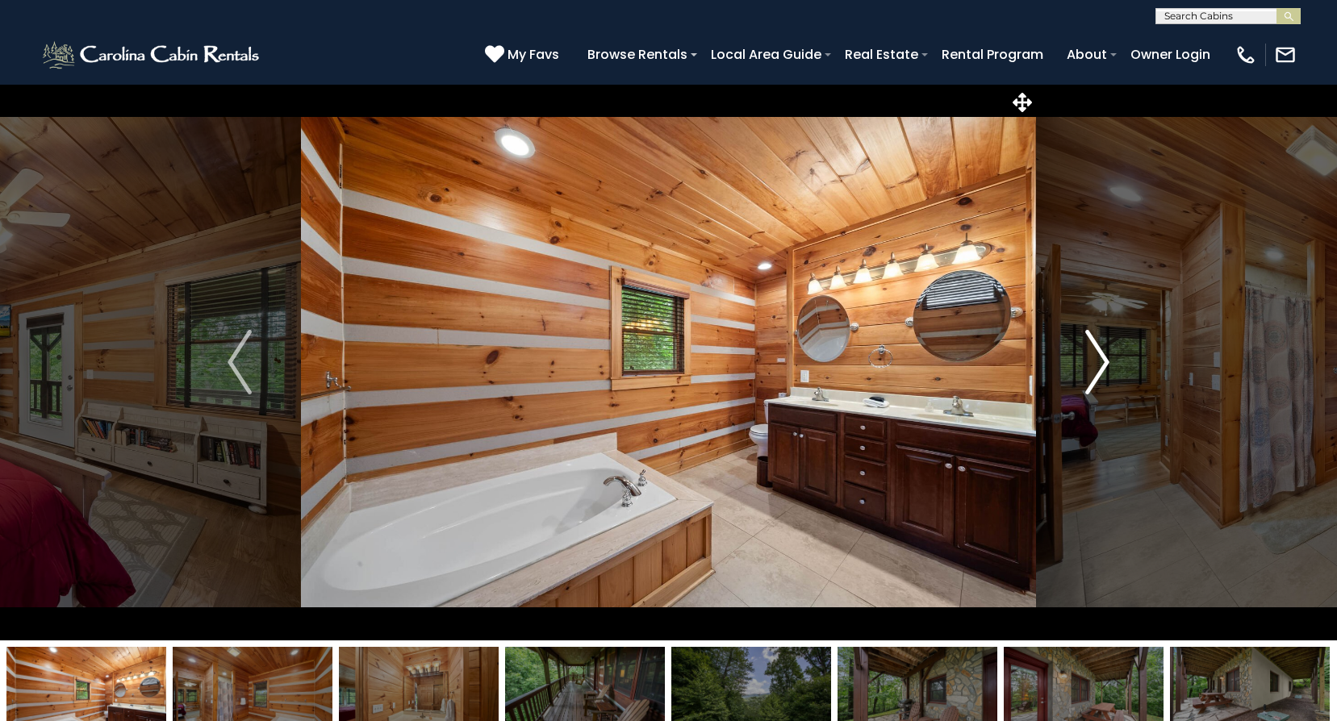
click at [1099, 367] on img "Next" at bounding box center [1097, 362] width 24 height 65
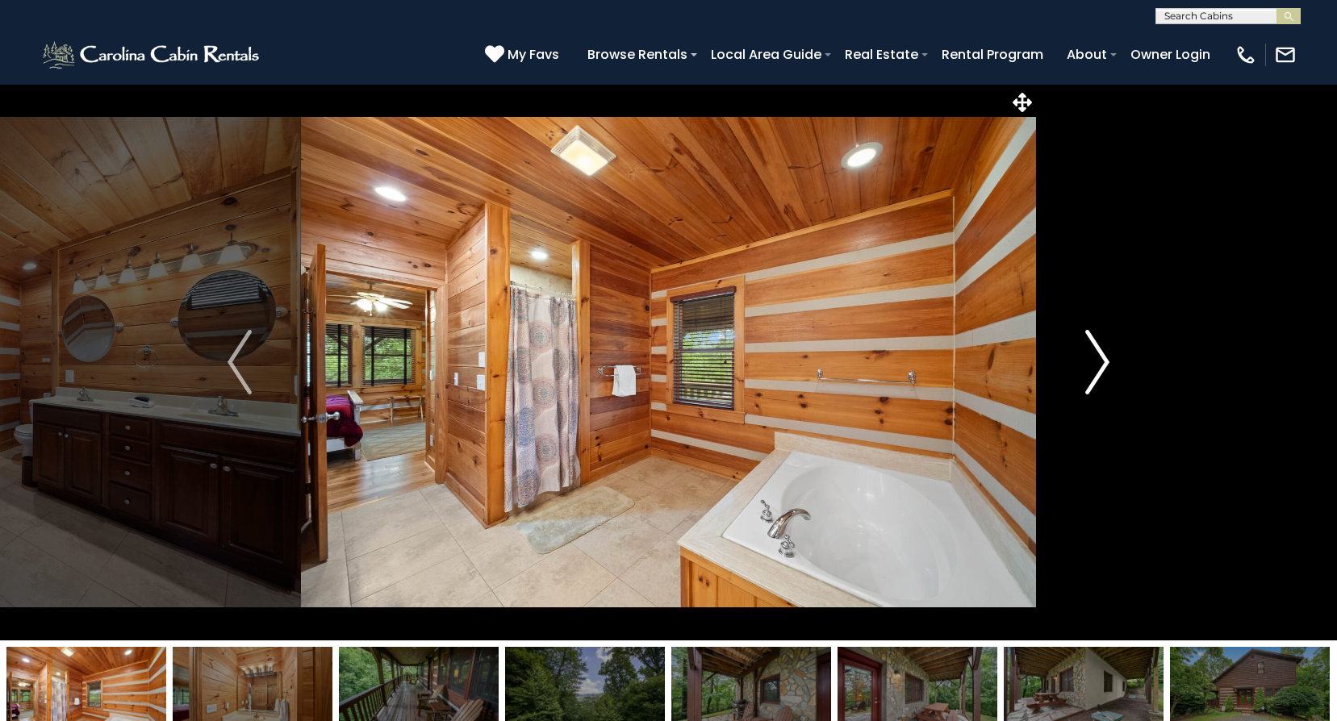
click at [1099, 367] on img "Next" at bounding box center [1097, 362] width 24 height 65
